Goal: Task Accomplishment & Management: Manage account settings

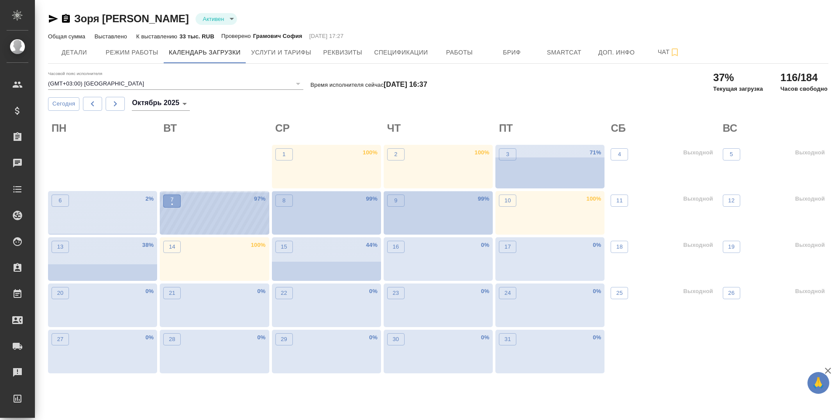
click at [172, 201] on p "•" at bounding box center [172, 204] width 3 height 9
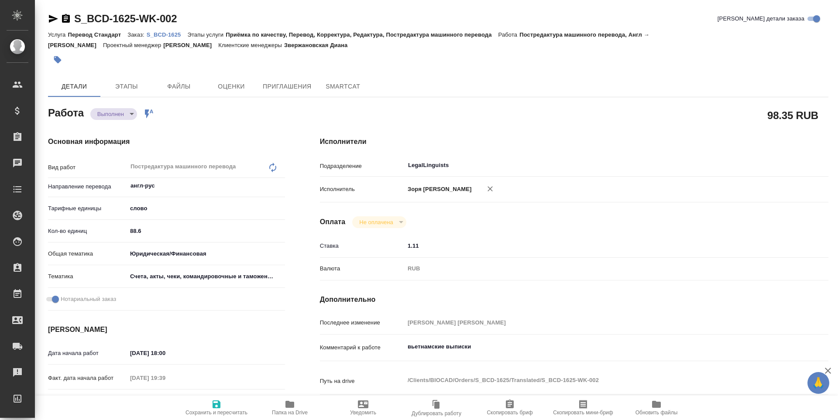
type textarea "x"
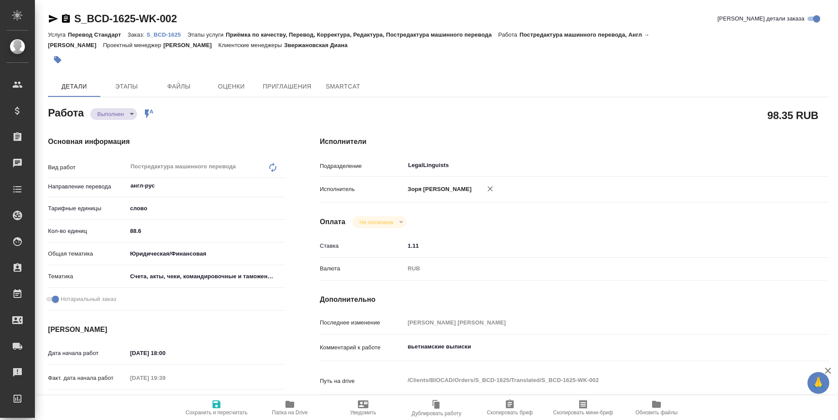
type textarea "x"
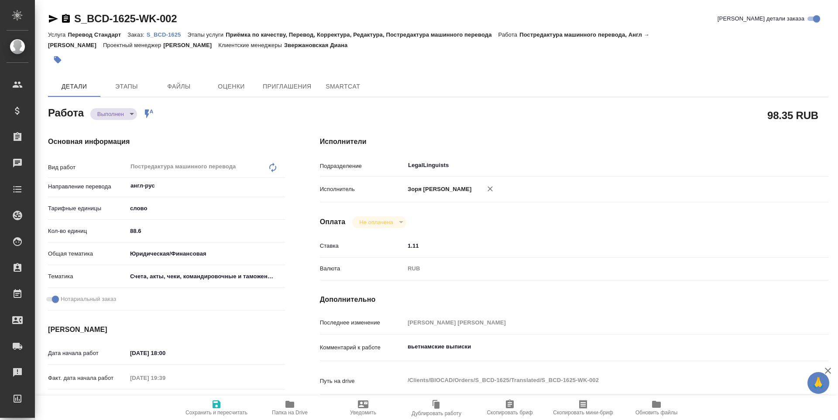
type textarea "x"
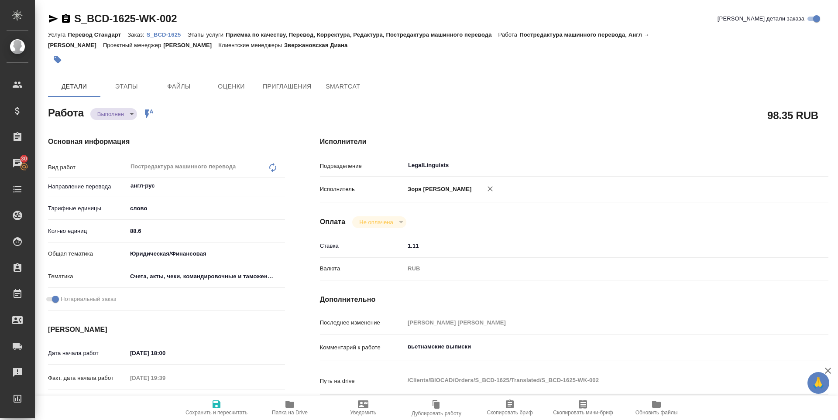
type textarea "x"
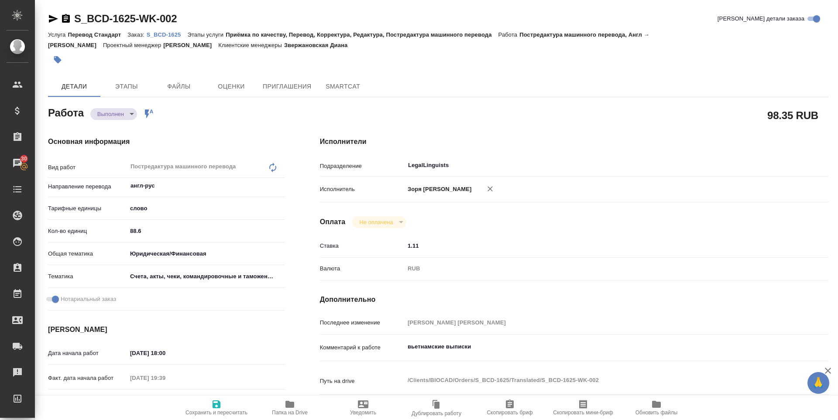
click at [127, 112] on body "🙏 .cls-1 fill:#fff; AWATERA Zoria Tatiana Клиенты Спецификации Заказы 30 Чаты T…" at bounding box center [419, 210] width 838 height 420
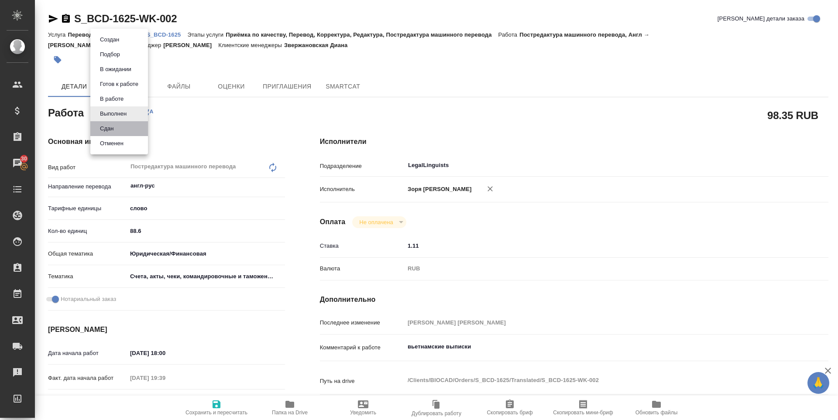
click at [124, 125] on li "Сдан" at bounding box center [119, 128] width 58 height 15
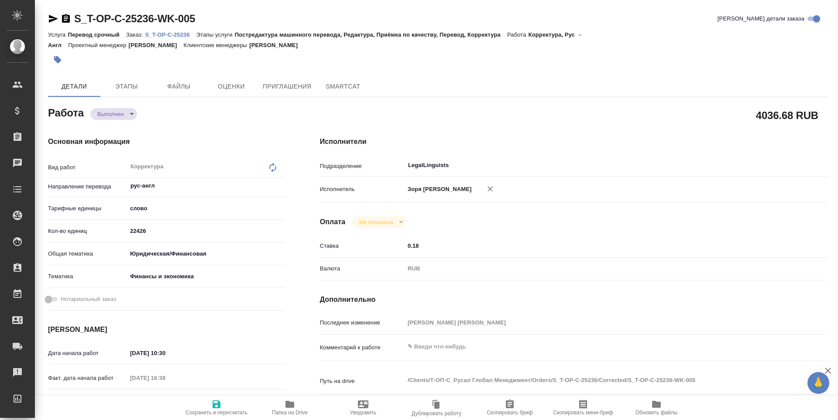
click at [111, 110] on body "🙏 .cls-1 fill:#fff; AWATERA [PERSON_NAME] Спецификации Заказы Чаты Todo Проекты…" at bounding box center [419, 210] width 838 height 420
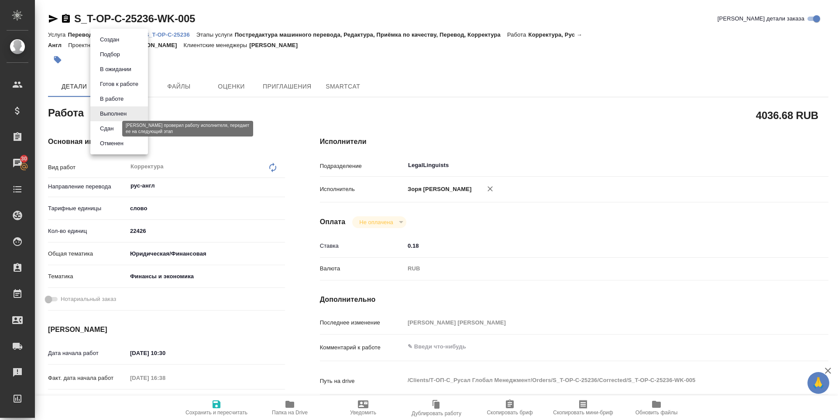
click at [112, 126] on button "Сдан" at bounding box center [106, 129] width 19 height 10
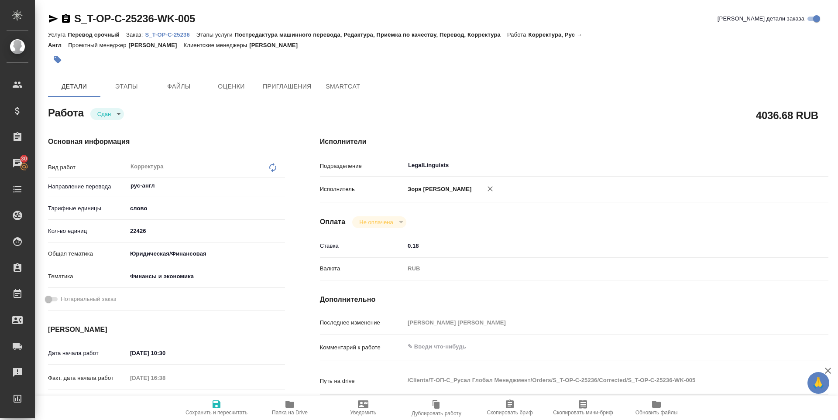
type textarea "x"
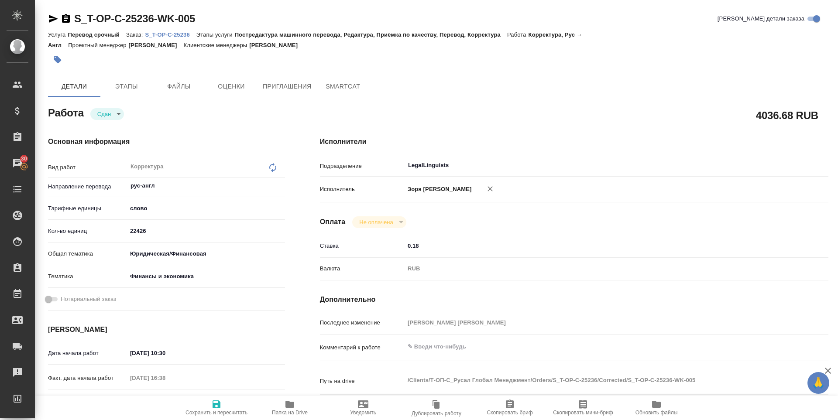
type textarea "x"
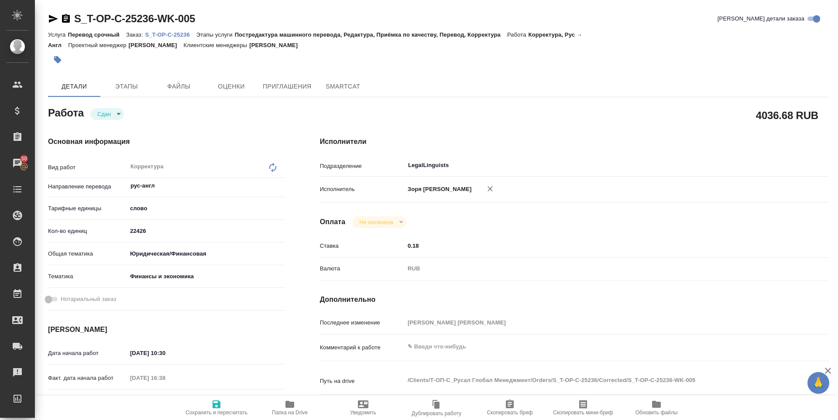
type textarea "x"
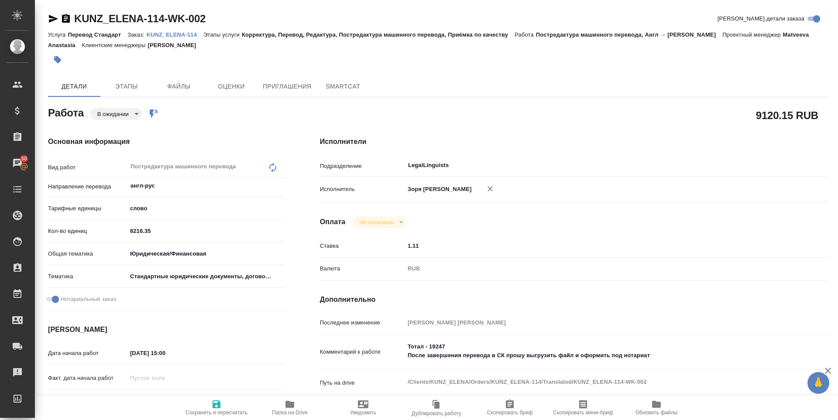
click at [134, 113] on body "🙏 .cls-1 fill:#fff; AWATERA Zoria Tatiana Клиенты Спецификации Заказы 30 Чаты T…" at bounding box center [419, 210] width 838 height 420
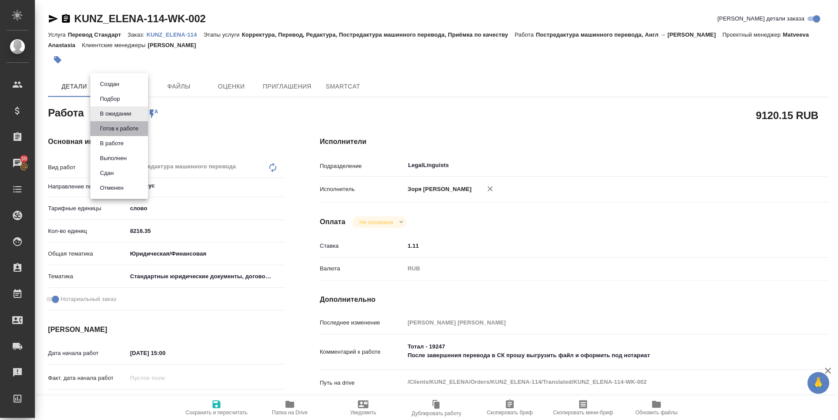
click at [123, 122] on li "Готов к работе" at bounding box center [119, 128] width 58 height 15
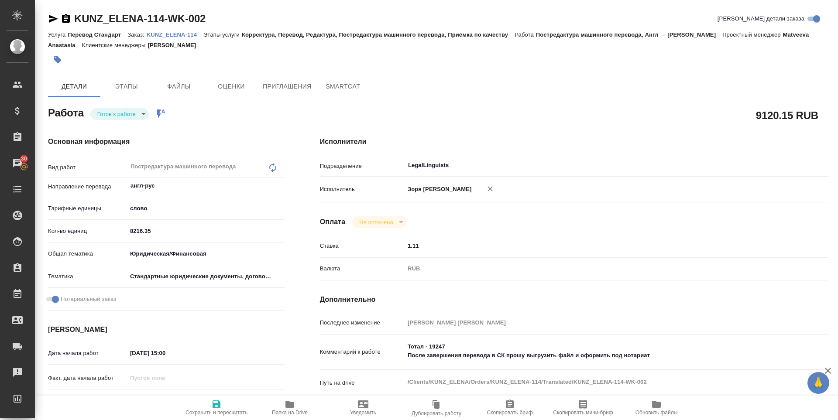
type textarea "x"
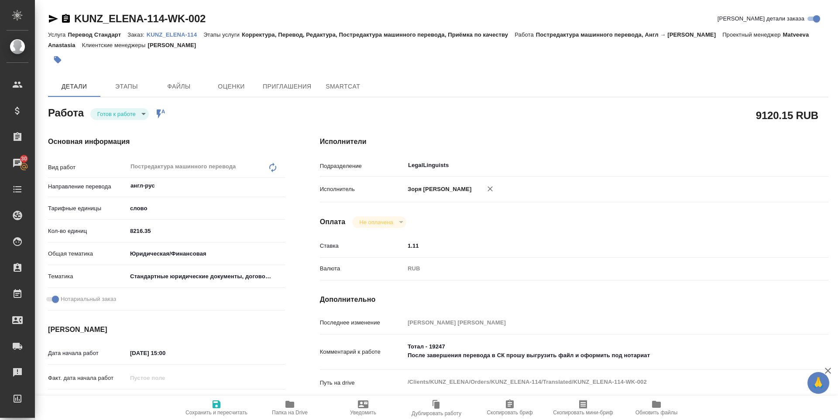
type textarea "x"
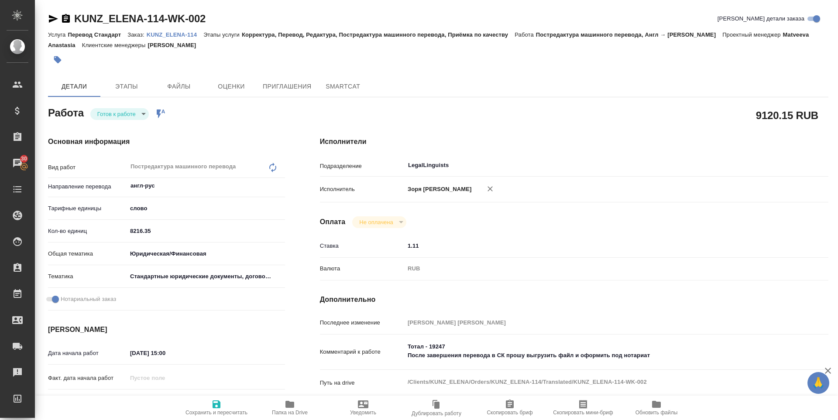
click at [124, 119] on body "🙏 .cls-1 fill:#fff; AWATERA Zoria Tatiana Клиенты Спецификации Заказы 30 Чаты T…" at bounding box center [419, 210] width 838 height 420
type textarea "x"
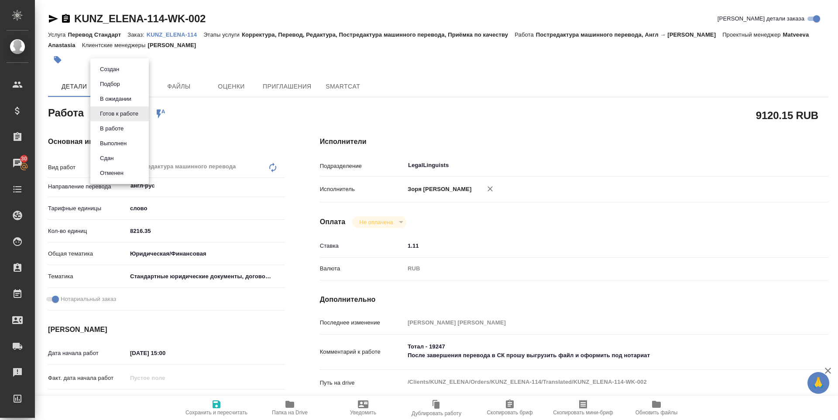
type textarea "x"
click at [122, 127] on button "В работе" at bounding box center [111, 129] width 29 height 10
type textarea "x"
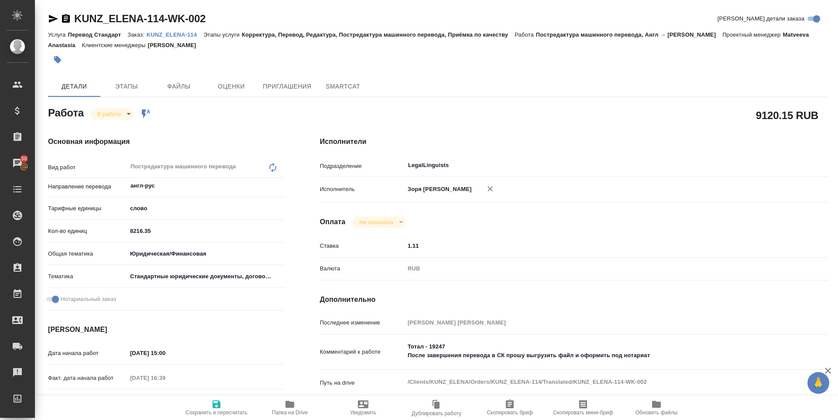
type textarea "x"
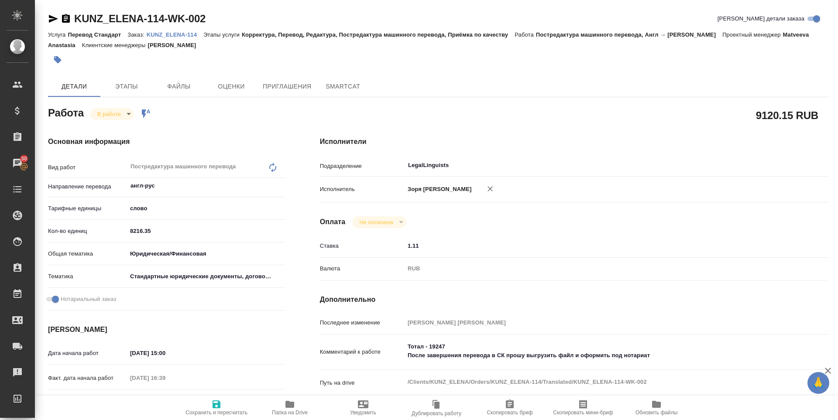
type textarea "x"
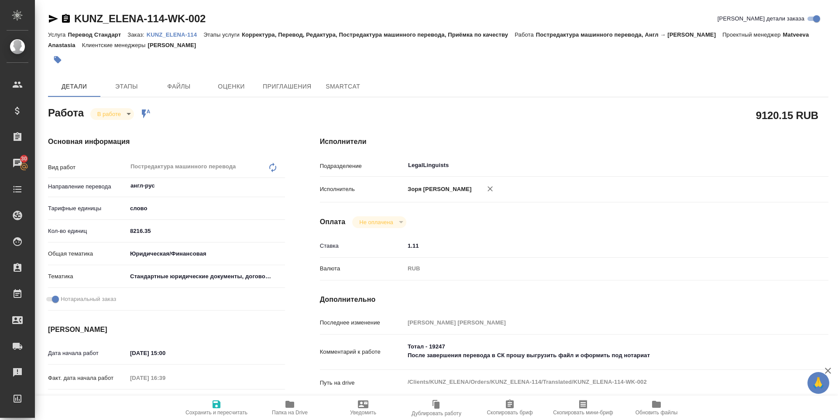
type textarea "x"
